Goal: Use online tool/utility: Use online tool/utility

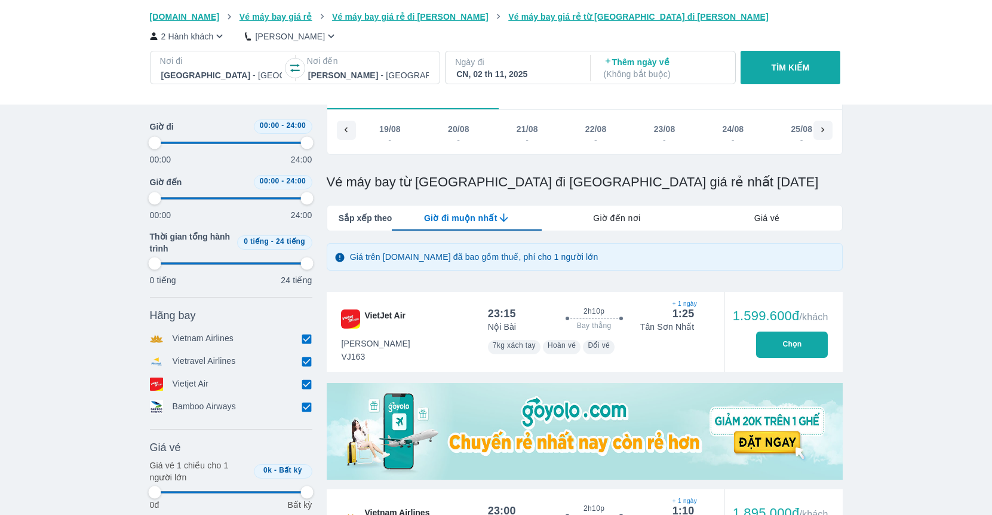
scroll to position [0, 5147]
type input "97.9166666666667"
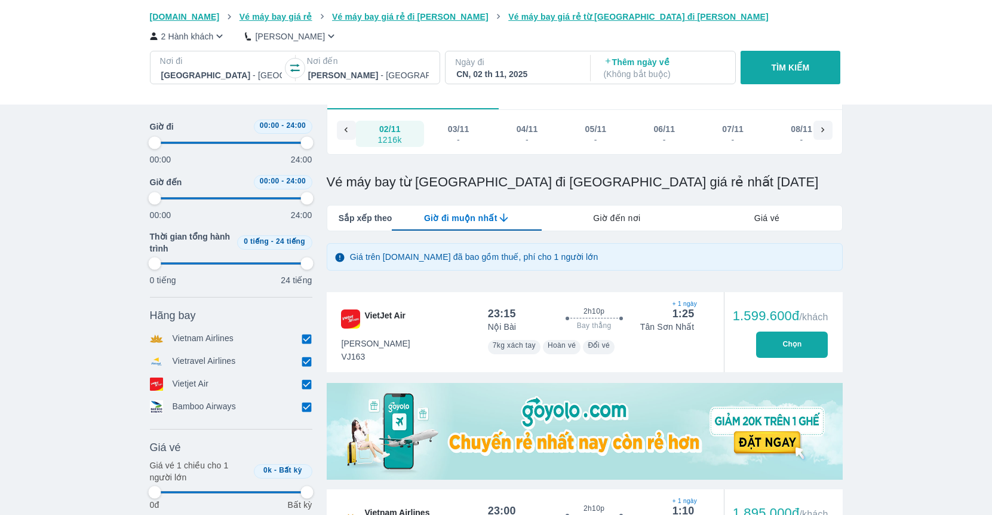
type input "97.9166666666667"
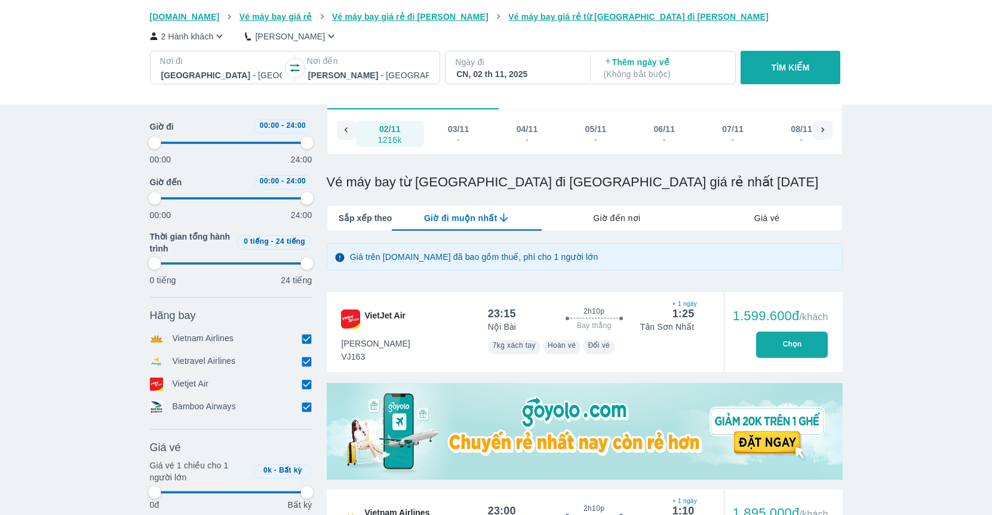
type input "97.9166666666667"
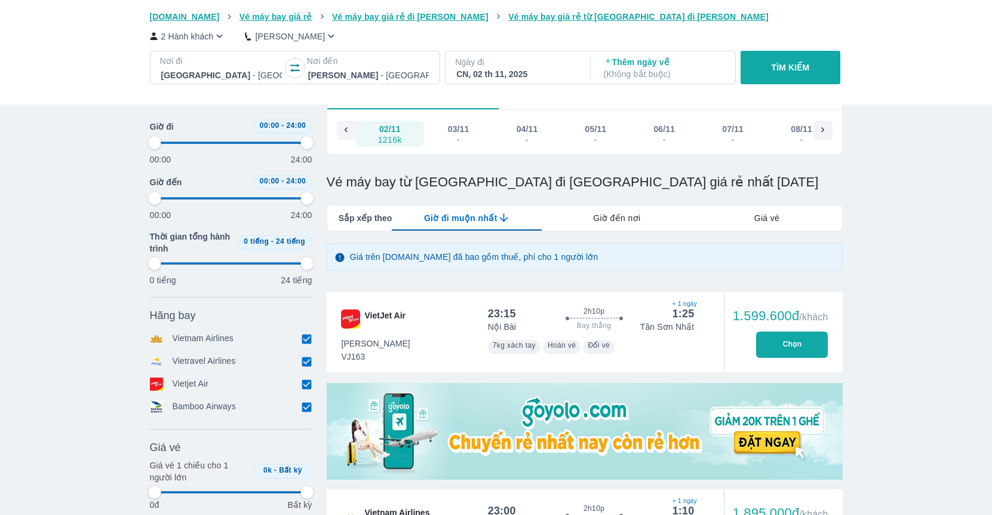
type input "97.9166666666667"
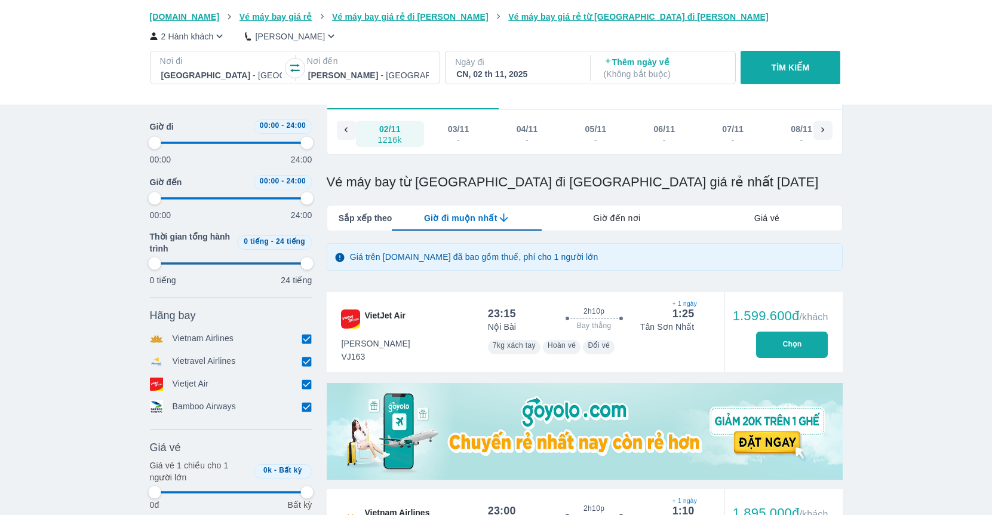
type input "97.9166666666667"
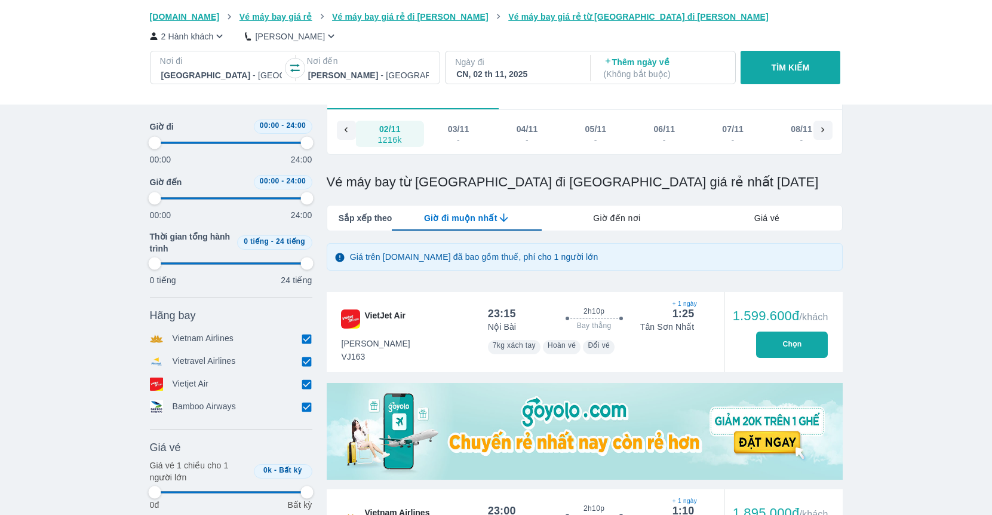
type input "97.9166666666667"
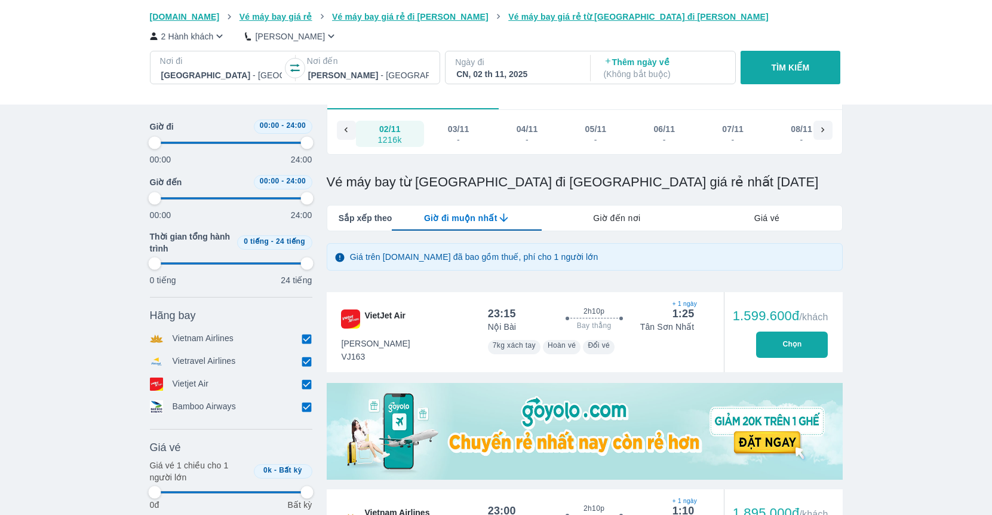
type input "97.9166666666667"
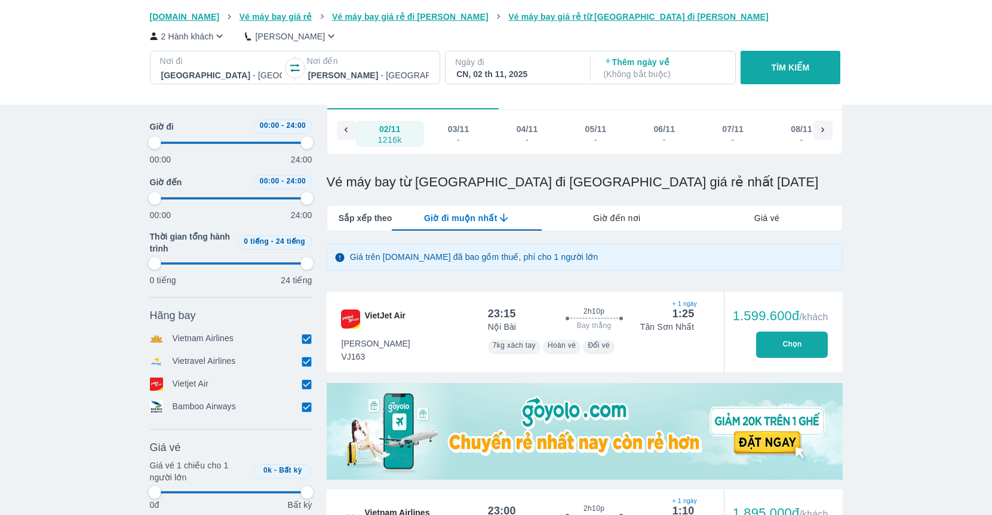
type input "97.9166666666667"
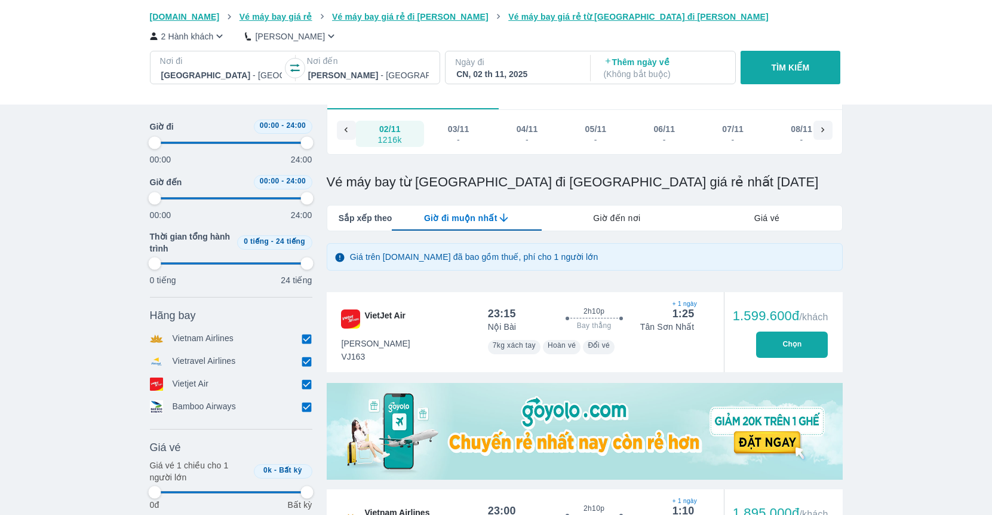
type input "97.9166666666667"
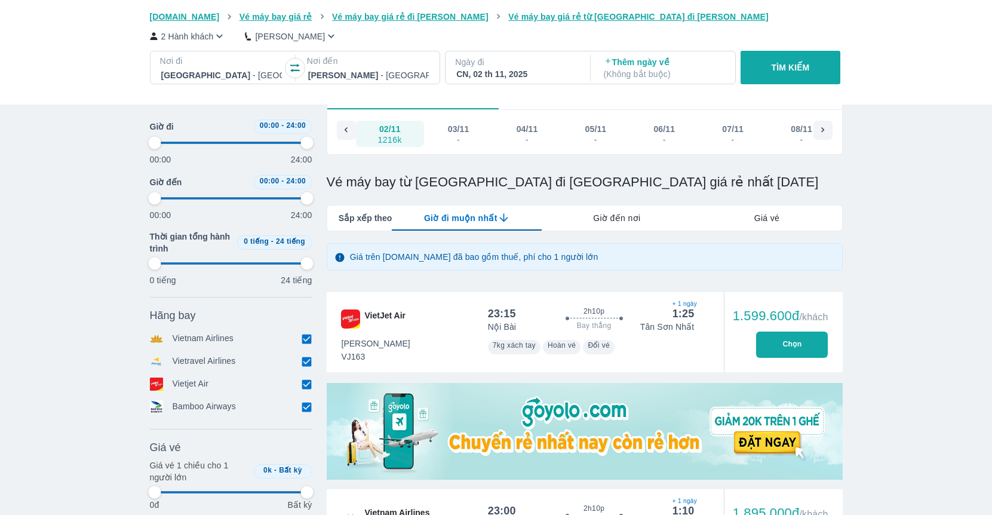
type input "97.9166666666667"
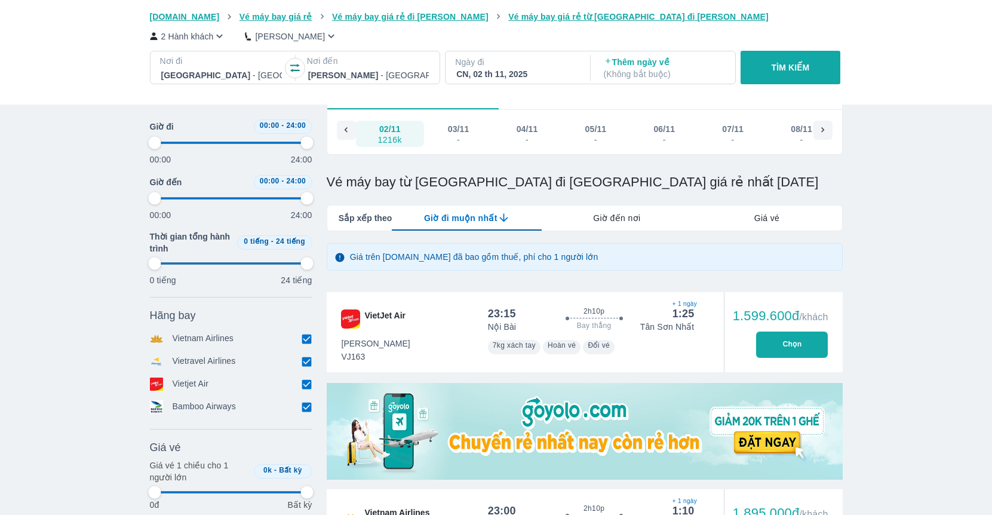
type input "97.9166666666667"
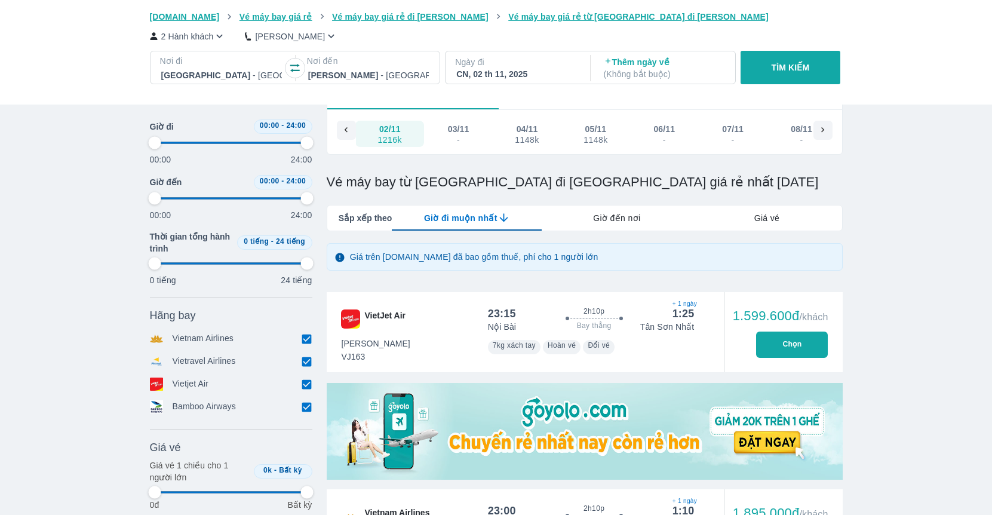
type input "97.9166666666667"
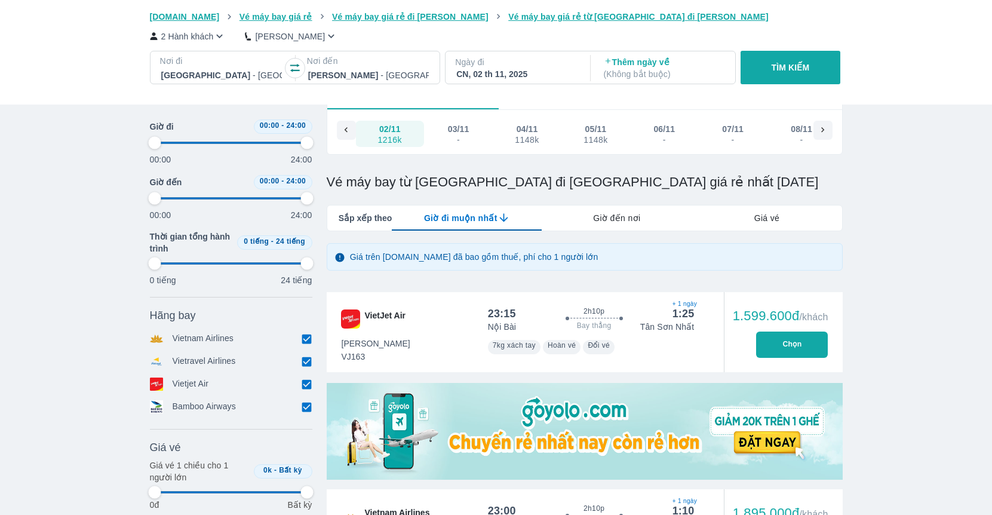
type input "97.9166666666667"
